Goal: Information Seeking & Learning: Learn about a topic

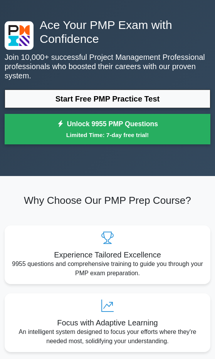
scroll to position [26, 0]
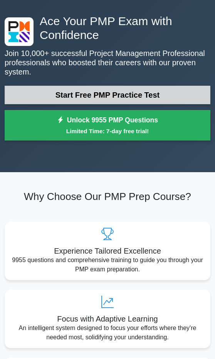
click at [104, 101] on link "Start Free PMP Practice Test" at bounding box center [108, 95] width 206 height 19
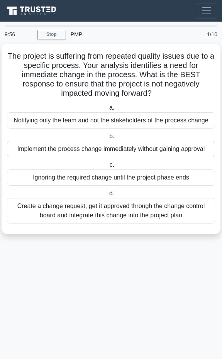
click at [74, 34] on div "PMP" at bounding box center [125, 34] width 119 height 15
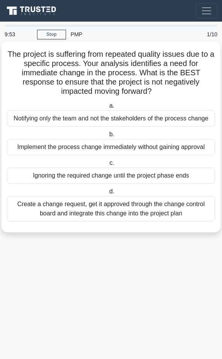
click at [61, 76] on h5 "The project is suffering from repeated quality issues due to a specific process…" at bounding box center [110, 72] width 209 height 47
click at [20, 58] on h5 "The project is suffering from repeated quality issues due to a specific process…" at bounding box center [110, 72] width 209 height 47
drag, startPoint x: 25, startPoint y: 127, endPoint x: 22, endPoint y: 94, distance: 33.3
click at [25, 124] on div "a. Notifying only the team and not the stakeholders of the process change b. Im…" at bounding box center [110, 160] width 217 height 123
drag, startPoint x: 21, startPoint y: 106, endPoint x: 21, endPoint y: 121, distance: 15.0
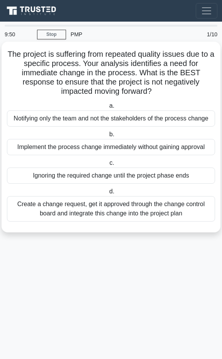
click at [21, 121] on label "a. Notifying only the team and not the stakeholders of the process change" at bounding box center [111, 113] width 208 height 25
click at [21, 121] on div "Notifying only the team and not the stakeholders of the process change" at bounding box center [111, 118] width 208 height 16
click at [108, 108] on input "a. Notifying only the team and not the stakeholders of the process change" at bounding box center [108, 105] width 0 height 5
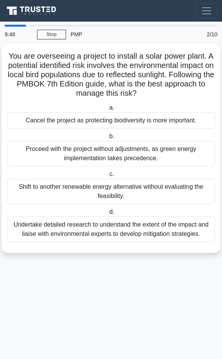
click at [21, 121] on div "Cancel the project as protecting biodiversity is more important." at bounding box center [111, 120] width 208 height 16
click at [108, 110] on input "a. Cancel the project as protecting biodiversity is more important." at bounding box center [108, 107] width 0 height 5
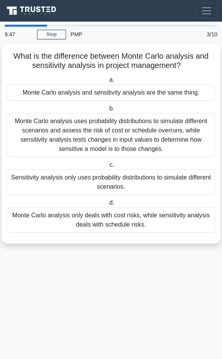
click at [21, 121] on div "Monte Carlo analysis uses probability distributions to simulate different scena…" at bounding box center [111, 135] width 208 height 44
click at [108, 111] on input "b. Monte Carlo analysis uses probability distributions to simulate different sc…" at bounding box center [108, 108] width 0 height 5
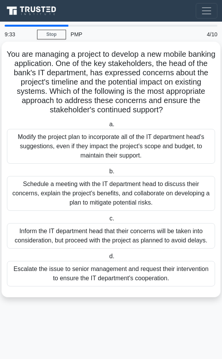
click at [90, 168] on label "b. Schedule a meeting with the IT department head to discuss their concerns, ex…" at bounding box center [111, 189] width 208 height 44
click at [108, 169] on input "b. Schedule a meeting with the IT department head to discuss their concerns, ex…" at bounding box center [108, 171] width 0 height 5
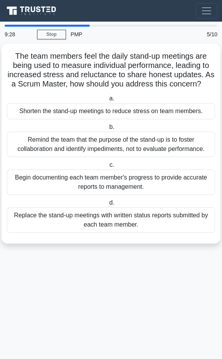
click at [75, 34] on div "PMP" at bounding box center [125, 34] width 119 height 15
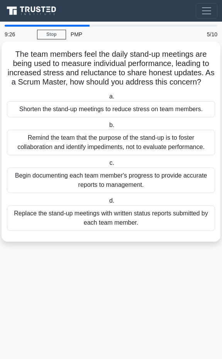
click at [52, 77] on h5 "The team members feel the daily stand-up meetings are being used to measure ind…" at bounding box center [110, 68] width 209 height 38
click at [77, 108] on div "Shorten the stand-up meetings to reduce stress on team members." at bounding box center [111, 109] width 208 height 16
click at [108, 99] on input "a. Shorten the stand-up meetings to reduce stress on team members." at bounding box center [108, 96] width 0 height 5
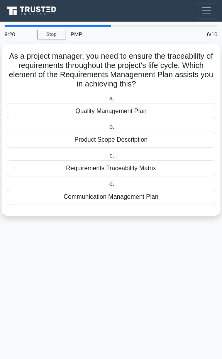
click at [77, 108] on div "Quality Management Plan" at bounding box center [111, 111] width 208 height 16
click at [108, 101] on input "a. Quality Management Plan" at bounding box center [108, 98] width 0 height 5
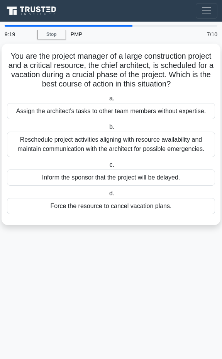
click at [77, 108] on div "Assign the architect's tasks to other team members without expertise." at bounding box center [111, 111] width 208 height 16
click at [108, 101] on input "a. Assign the architect's tasks to other team members without expertise." at bounding box center [108, 98] width 0 height 5
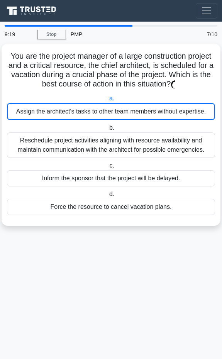
click at [77, 108] on div "Assign the architect's tasks to other team members without expertise." at bounding box center [111, 111] width 208 height 17
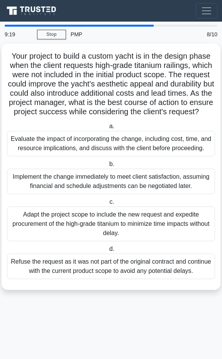
click at [77, 108] on h5 "Your project to build a custom yacht is in the design phase when the client req…" at bounding box center [110, 84] width 209 height 66
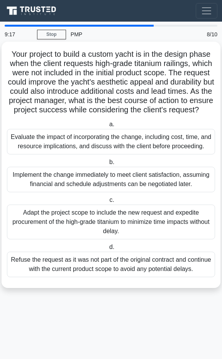
click at [87, 152] on div "Evaluate the impact of incorporating the change, including cost, time, and reso…" at bounding box center [111, 141] width 208 height 25
click at [108, 127] on input "a. Evaluate the impact of incorporating the change, including cost, time, and r…" at bounding box center [108, 124] width 0 height 5
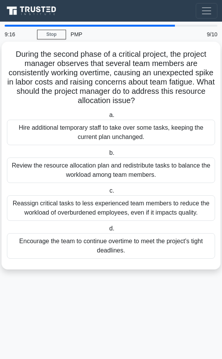
click at [85, 137] on div "Hire additional temporary staff to take over some tasks, keeping the current pl…" at bounding box center [111, 132] width 208 height 25
click at [108, 118] on input "a. Hire additional temporary staff to take over some tasks, keeping the current…" at bounding box center [108, 115] width 0 height 5
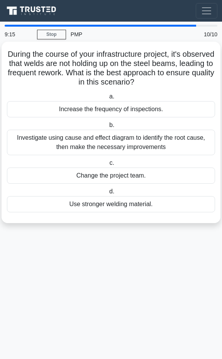
click at [83, 108] on div "Increase the frequency of inspections." at bounding box center [111, 109] width 208 height 16
click at [108, 99] on input "a. Increase the frequency of inspections." at bounding box center [108, 96] width 0 height 5
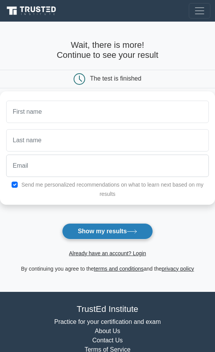
click at [101, 232] on button "Show my results" at bounding box center [107, 231] width 91 height 16
